Goal: Complete application form

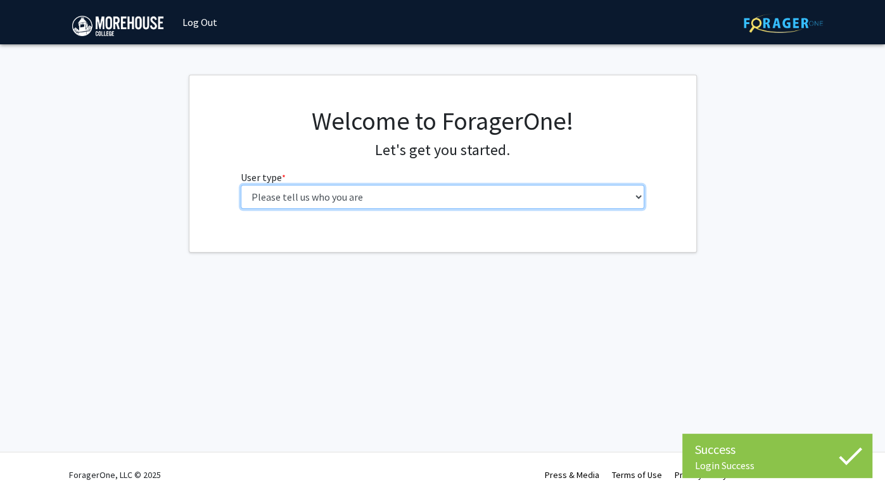
click at [498, 189] on select "Please tell us who you are Undergraduate Student Master's Student Doctoral Cand…" at bounding box center [442, 197] width 403 height 24
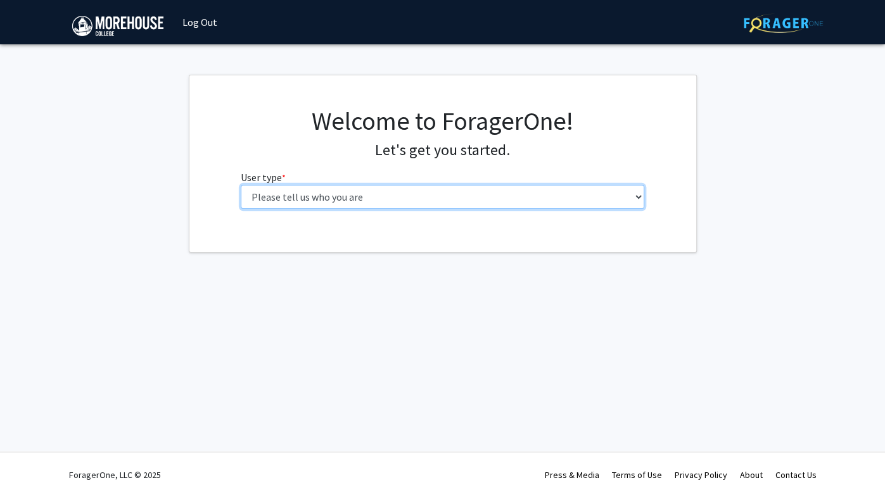
select select "1: undergrad"
click at [241, 185] on select "Please tell us who you are Undergraduate Student Master's Student Doctoral Cand…" at bounding box center [442, 197] width 403 height 24
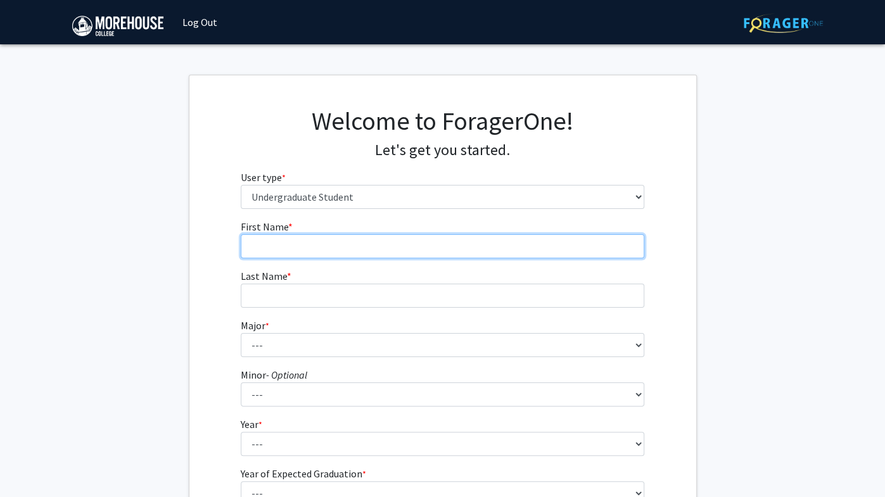
click at [338, 239] on input "First Name * required" at bounding box center [442, 246] width 403 height 24
type input "[PERSON_NAME]"
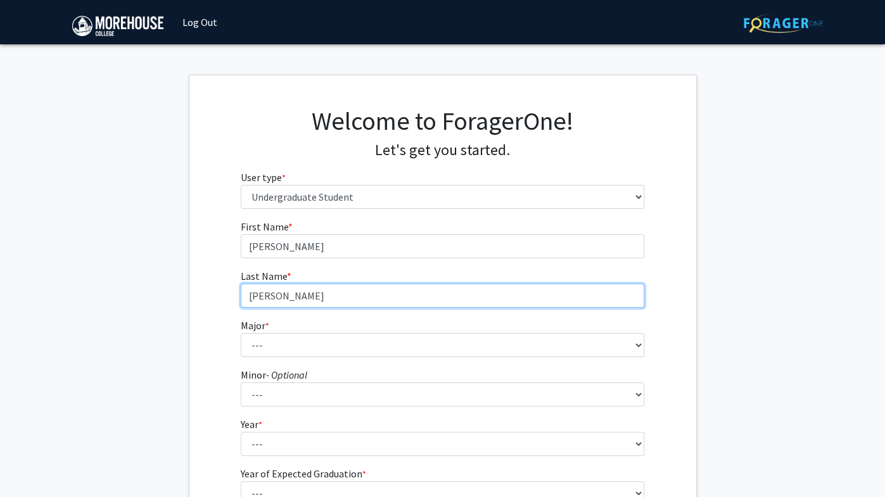
type input "[PERSON_NAME]"
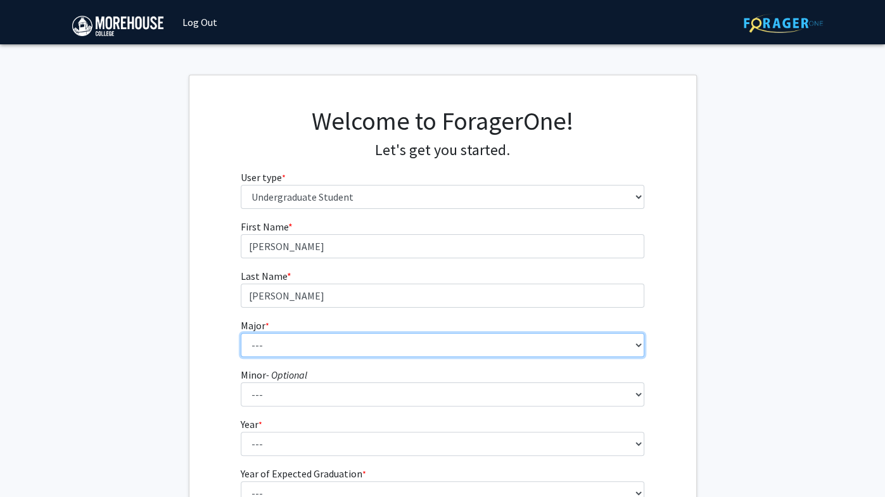
click at [314, 350] on select "--- Africana Studies Applied Physics Art History Art Studies Biology Business A…" at bounding box center [442, 345] width 403 height 24
select select "5: 2095"
click at [241, 333] on select "--- Africana Studies Applied Physics Art History Art Studies Biology Business A…" at bounding box center [442, 345] width 403 height 24
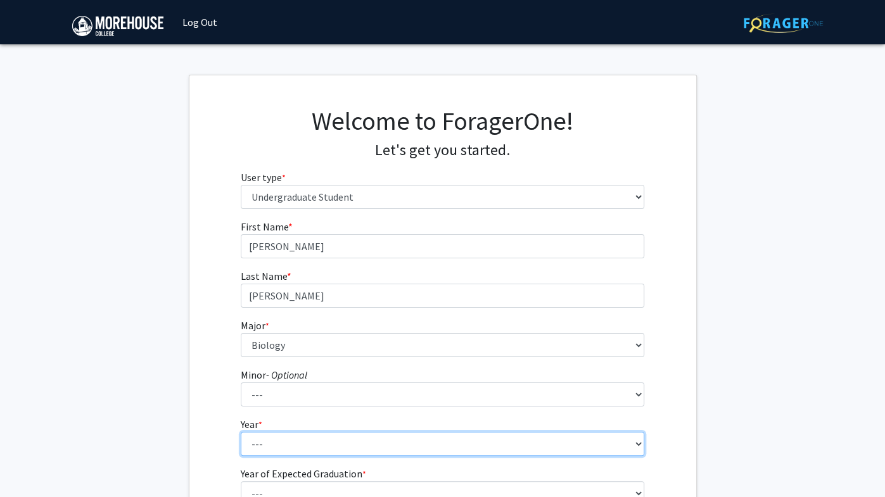
click at [279, 446] on select "--- First-year Sophomore Junior Senior Postbaccalaureate Certificate" at bounding box center [442, 444] width 403 height 24
click at [241, 432] on select "--- First-year Sophomore Junior Senior Postbaccalaureate Certificate" at bounding box center [442, 444] width 403 height 24
select select "2: sophomore"
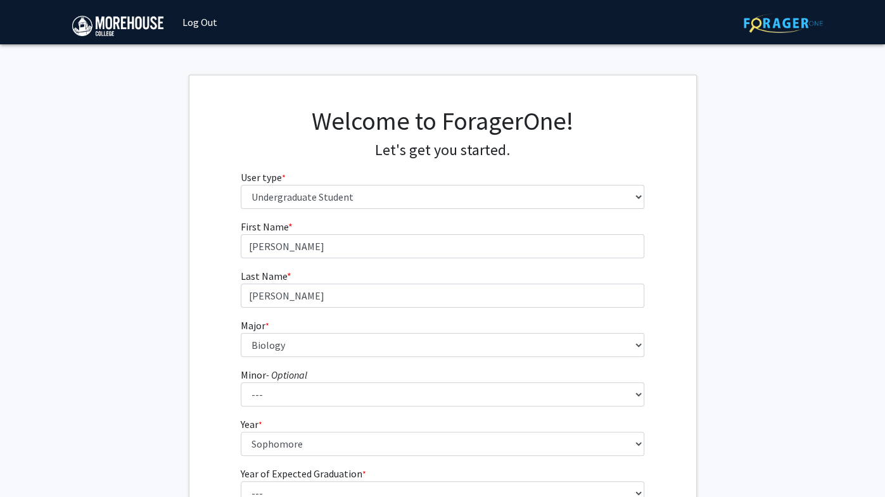
click at [210, 424] on div "First Name * required [PERSON_NAME] Last Name * required [PERSON_NAME] * requir…" at bounding box center [442, 380] width 507 height 322
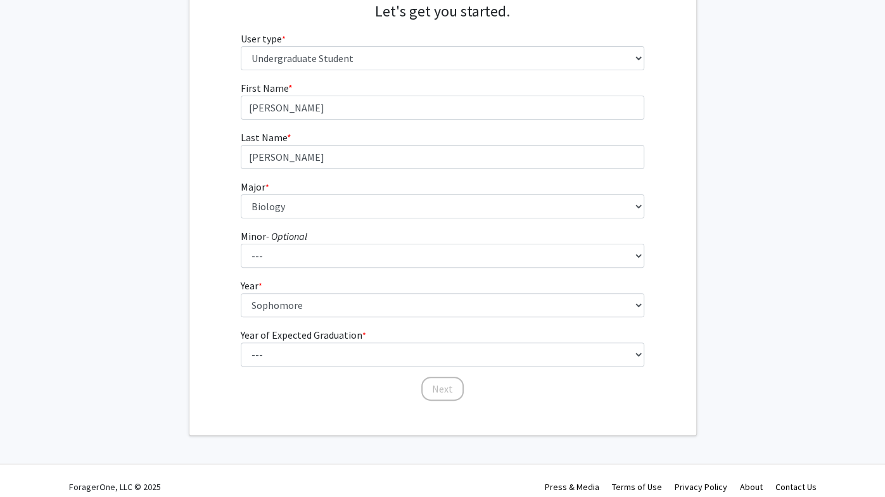
scroll to position [150, 0]
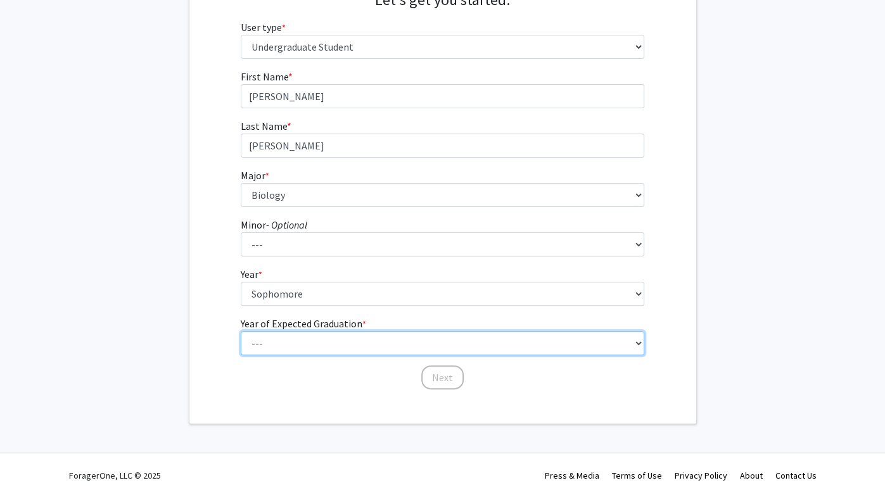
click at [343, 349] on select "--- 2025 2026 2027 2028 2029 2030 2031 2032 2033 2034" at bounding box center [442, 343] width 403 height 24
select select "4: 2028"
click at [241, 331] on select "--- 2025 2026 2027 2028 2029 2030 2031 2032 2033 2034" at bounding box center [442, 343] width 403 height 24
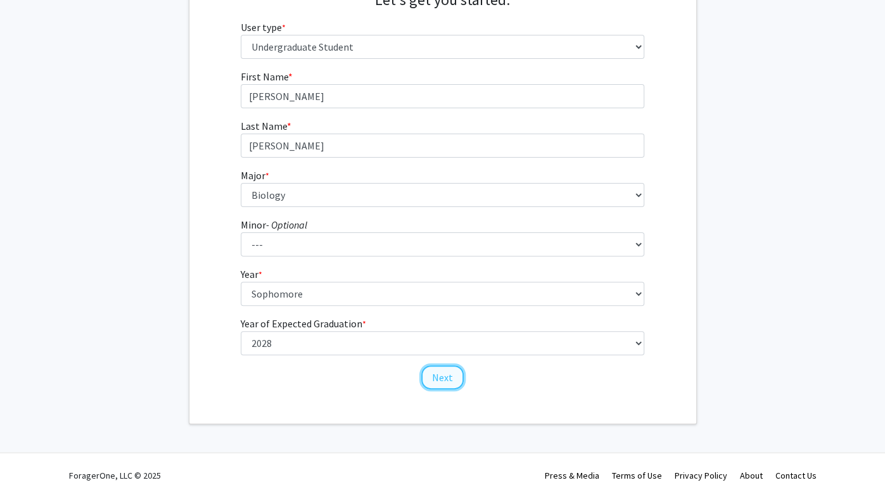
click at [438, 376] on button "Next" at bounding box center [442, 377] width 42 height 24
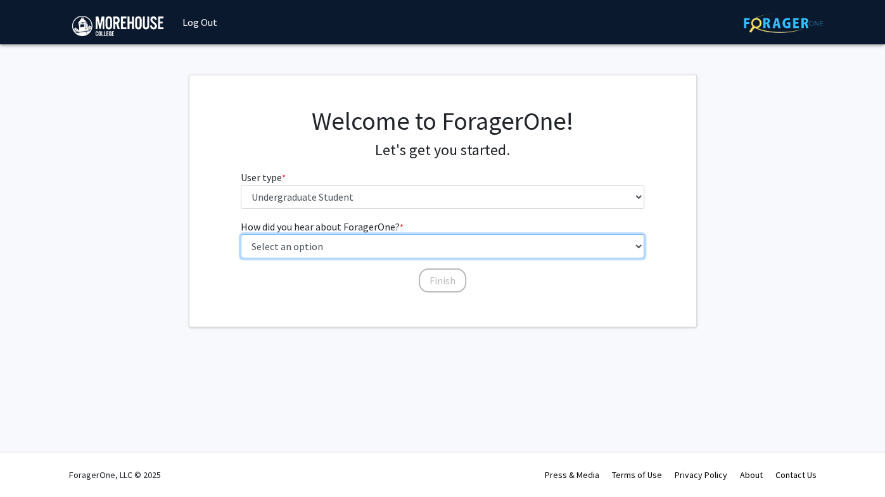
click at [378, 248] on select "Select an option Peer/student recommendation Faculty/staff recommendation Unive…" at bounding box center [442, 246] width 403 height 24
select select "2: faculty_recommendation"
click at [241, 234] on select "Select an option Peer/student recommendation Faculty/staff recommendation Unive…" at bounding box center [442, 246] width 403 height 24
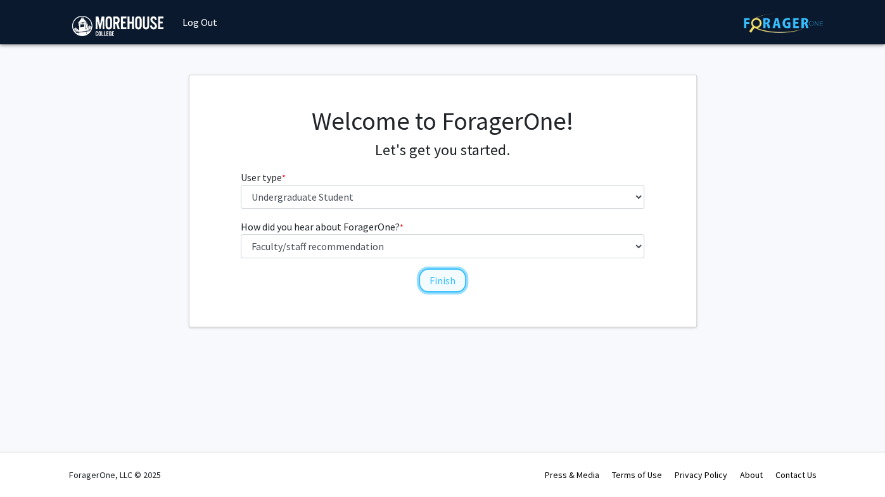
click at [441, 282] on button "Finish" at bounding box center [442, 280] width 47 height 24
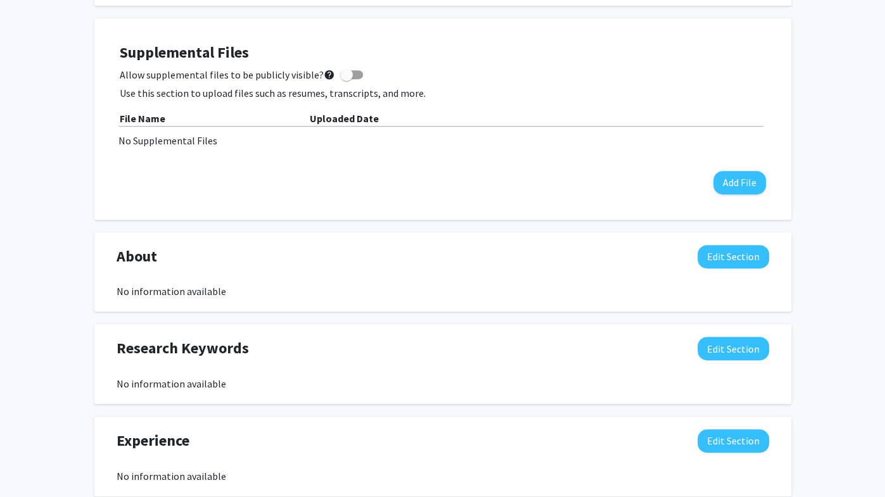
scroll to position [336, 0]
click at [723, 350] on button "Edit Section" at bounding box center [733, 349] width 72 height 23
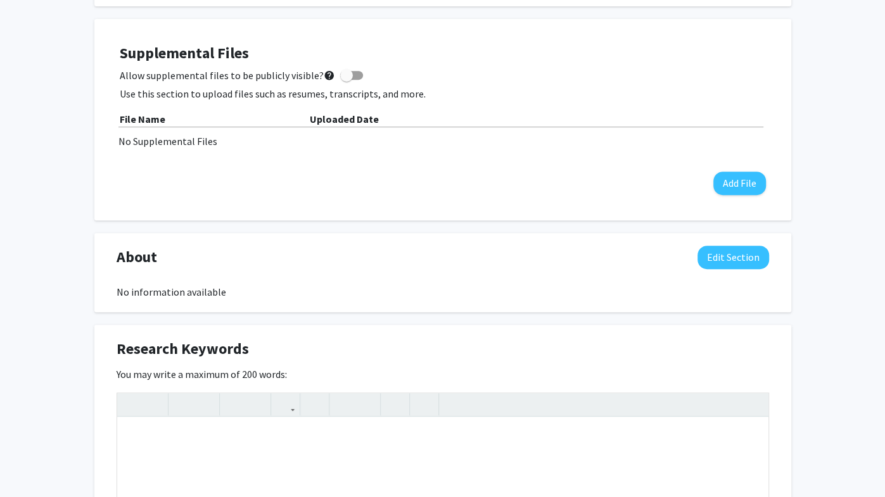
click at [802, 341] on div "[PERSON_NAME] Edit Section See Public View help Degree Level: Undergraduate Stu…" at bounding box center [442, 400] width 885 height 1380
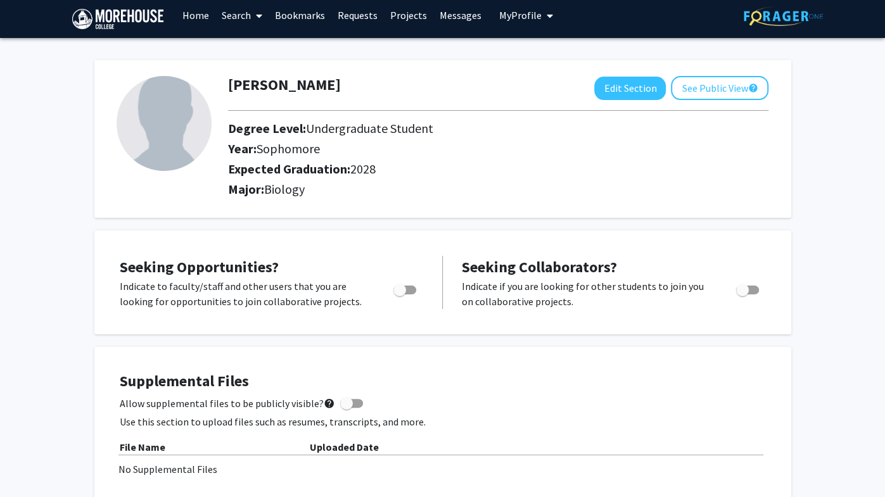
scroll to position [0, 0]
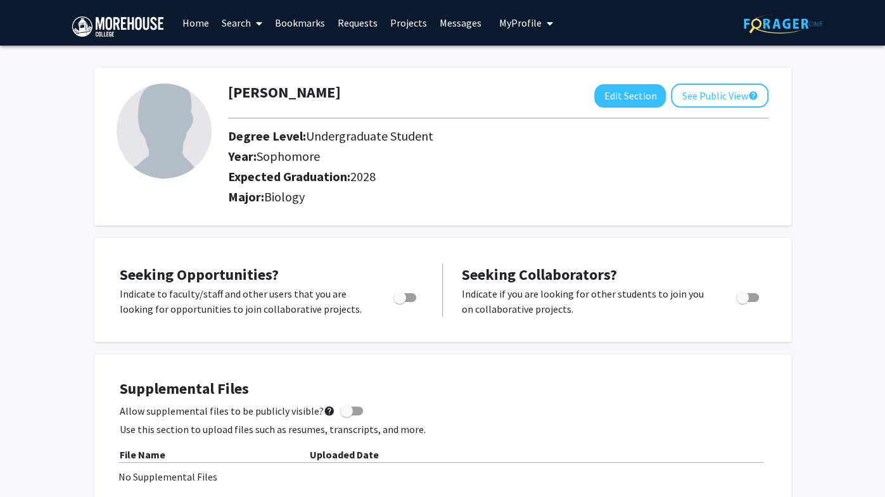
click at [244, 33] on link "Search" at bounding box center [241, 23] width 53 height 44
click at [395, 19] on link "Projects" at bounding box center [408, 23] width 49 height 44
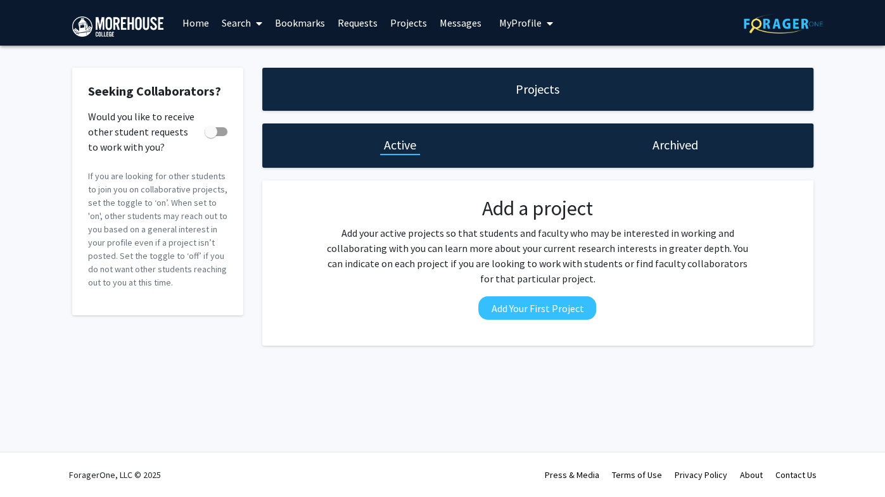
click at [541, 26] on span "My profile dropdown to access profile and logout" at bounding box center [546, 23] width 11 height 44
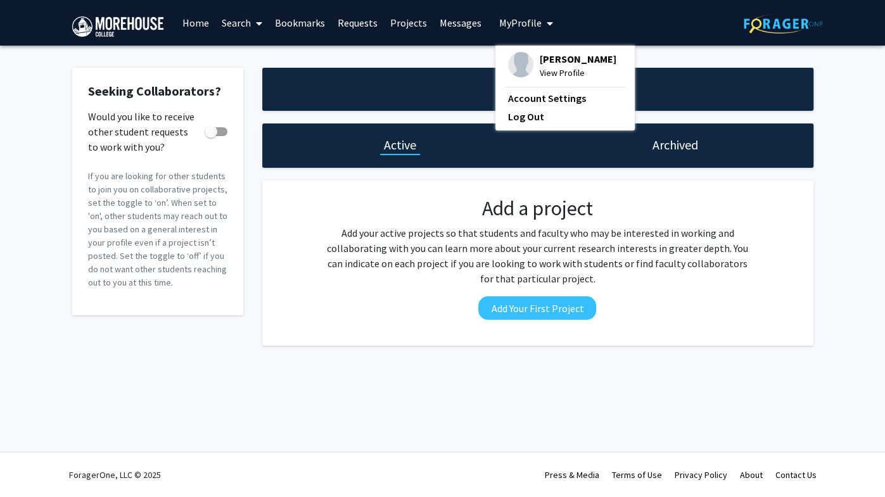
click at [242, 28] on link "Search" at bounding box center [241, 23] width 53 height 44
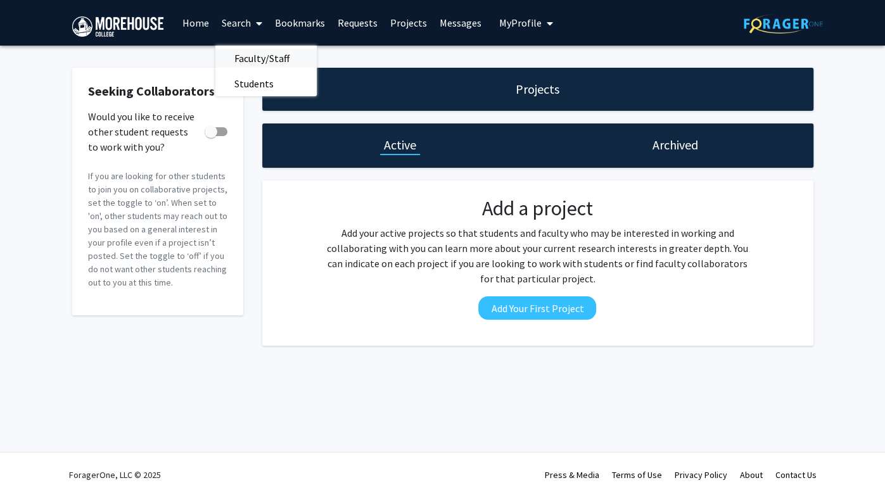
click at [240, 51] on span "Faculty/Staff" at bounding box center [261, 58] width 93 height 25
